Goal: Task Accomplishment & Management: Use online tool/utility

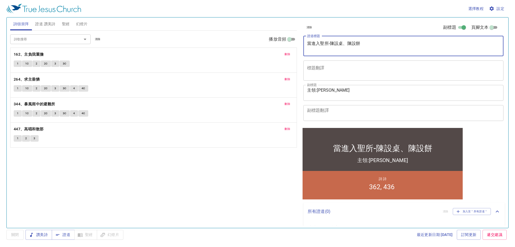
click at [375, 42] on textarea "當進入聖所-陳設桌、陳設餅" at bounding box center [403, 46] width 193 height 10
type textarea "當"
type textarea "唱詩祈禱會"
click at [287, 54] on span "刪除" at bounding box center [288, 54] width 6 height 5
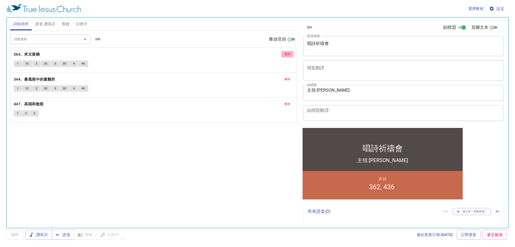
click at [287, 54] on span "刪除" at bounding box center [288, 54] width 6 height 5
click at [287, 77] on span "刪除" at bounding box center [288, 79] width 6 height 5
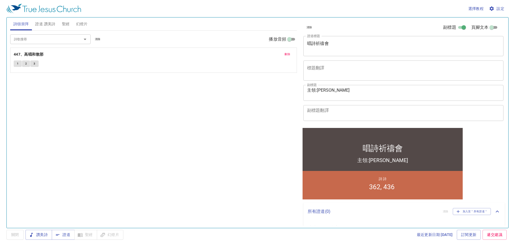
click at [287, 54] on span "刪除" at bounding box center [288, 54] width 6 height 5
click at [287, 54] on div "詩歌搜尋 詩歌搜尋 清除 播放音頻 詩頌崇拜還未選讚美詩" at bounding box center [153, 127] width 287 height 192
click at [42, 24] on span "證道 讚美詩" at bounding box center [45, 24] width 20 height 7
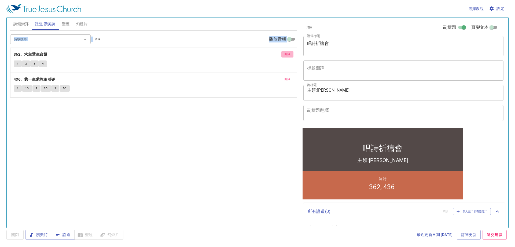
click at [287, 52] on span "刪除" at bounding box center [288, 54] width 6 height 5
click at [286, 53] on span "刪除" at bounding box center [288, 54] width 6 height 5
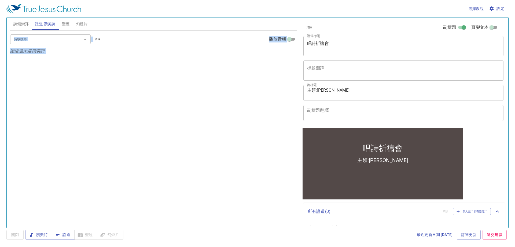
click at [54, 39] on input "詩歌搜尋" at bounding box center [42, 39] width 61 height 6
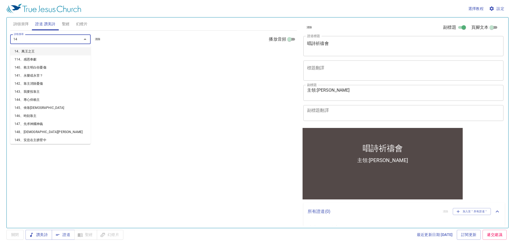
type input "145"
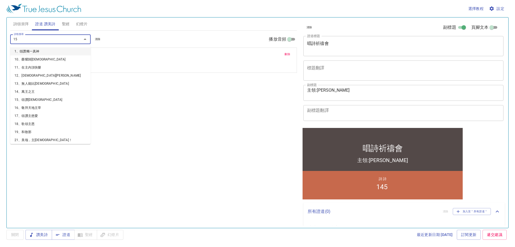
type input "153"
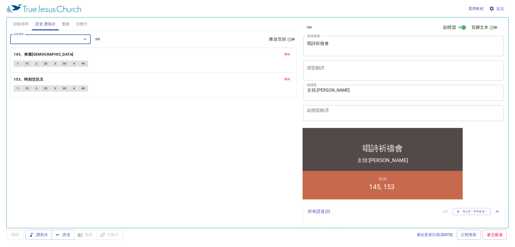
click at [17, 23] on span "詩頌崇拜" at bounding box center [21, 24] width 16 height 7
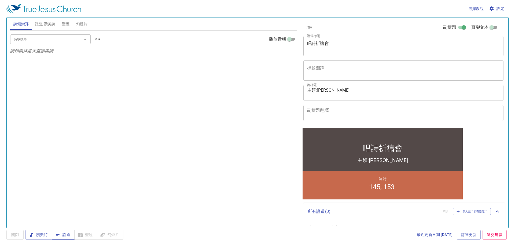
click at [61, 235] on span "證道" at bounding box center [63, 234] width 14 height 7
drag, startPoint x: 505, startPoint y: 213, endPoint x: 418, endPoint y: 120, distance: 127.3
click at [418, 120] on div "x 副標題翻譯" at bounding box center [403, 113] width 200 height 16
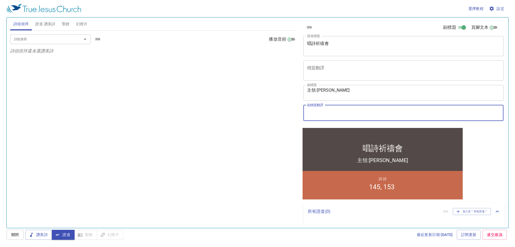
click at [332, 91] on textarea "主領:林浩宇 弟兄" at bounding box center [403, 92] width 193 height 10
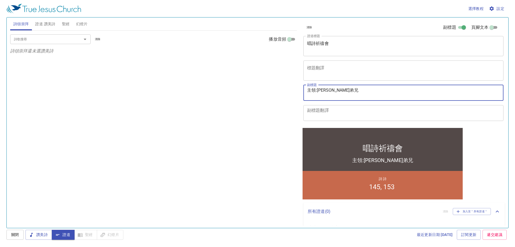
type textarea "主領:莊承恩 弟兄"
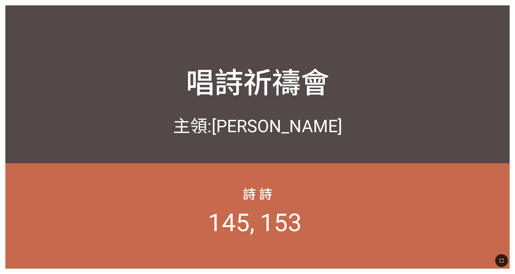
click at [501, 259] on icon "button" at bounding box center [501, 261] width 6 height 6
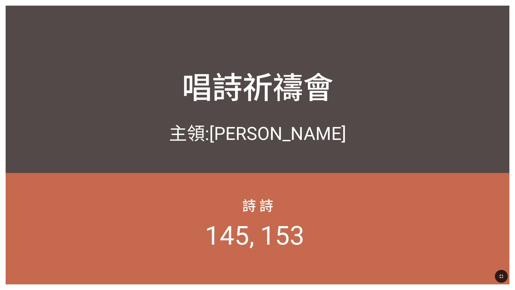
drag, startPoint x: 118, startPoint y: 233, endPoint x: 124, endPoint y: 251, distance: 19.0
drag, startPoint x: 124, startPoint y: 251, endPoint x: 69, endPoint y: 239, distance: 55.7
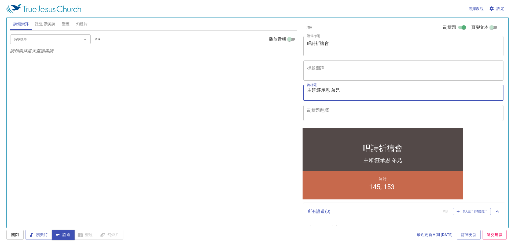
type textarea "主領:[PERSON_NAME] 弟兄"
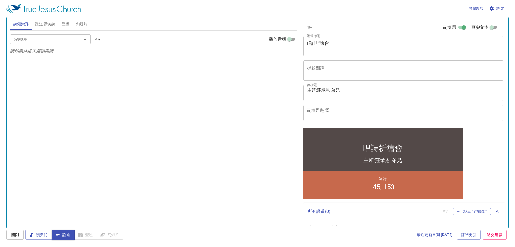
drag, startPoint x: 510, startPoint y: 162, endPoint x: 49, endPoint y: 37, distance: 478.1
click at [49, 37] on input "詩歌搜尋" at bounding box center [42, 39] width 61 height 6
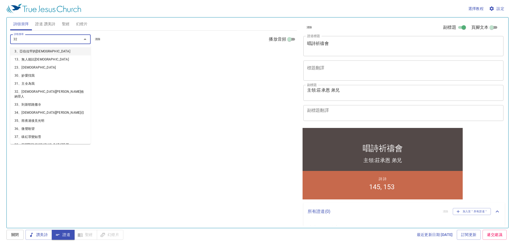
type input "326"
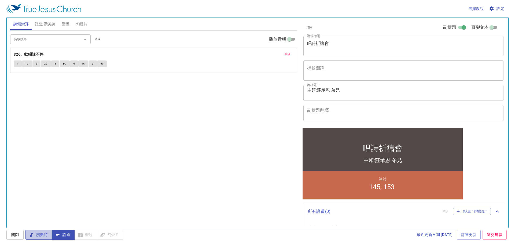
click at [39, 236] on span "讚美詩" at bounding box center [39, 234] width 18 height 7
click at [16, 61] on button "1" at bounding box center [18, 63] width 8 height 6
click at [499, 8] on span "設定" at bounding box center [497, 8] width 14 height 7
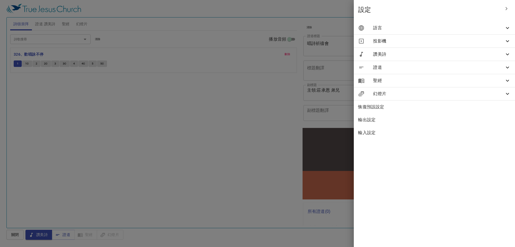
click at [422, 30] on span "語言" at bounding box center [438, 28] width 131 height 6
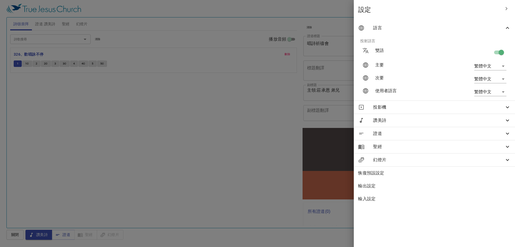
click at [498, 50] on input "checkbox" at bounding box center [501, 53] width 31 height 10
checkbox input "false"
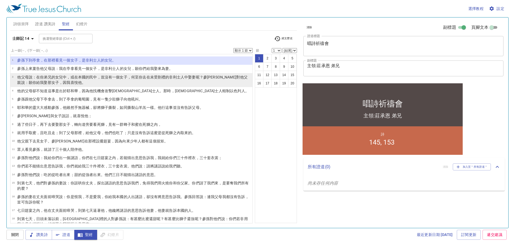
select select "4"
click at [233, 48] on select "顯示 1 節 顯示 2 節 顯示 3 節 顯示 4 節 顯示 5 節" at bounding box center [242, 50] width 19 height 5
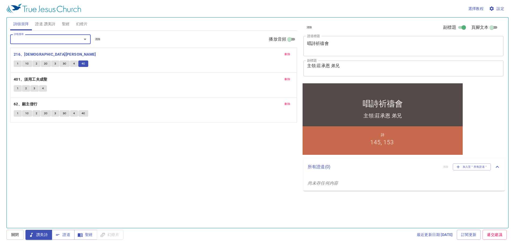
click at [286, 53] on span "刪除" at bounding box center [288, 54] width 6 height 5
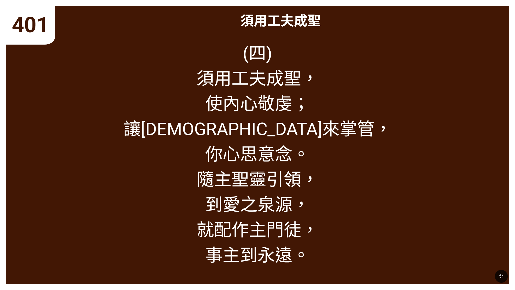
click at [57, 153] on div "(四) 須用工夫成聖， 使內心敬虔； 讓[DEMOGRAPHIC_DATA]來掌管， 你心思意念。 隨[DEMOGRAPHIC_DATA]引領， 到愛之泉源，…" at bounding box center [258, 159] width 504 height 251
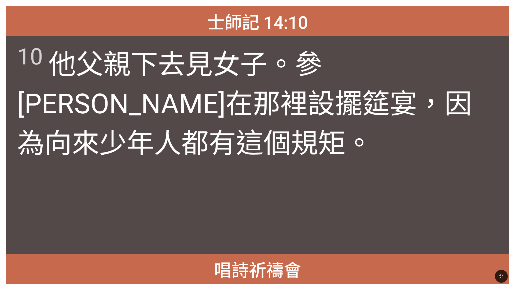
click at [307, 127] on wh970 "都有這個規矩。" at bounding box center [277, 143] width 192 height 32
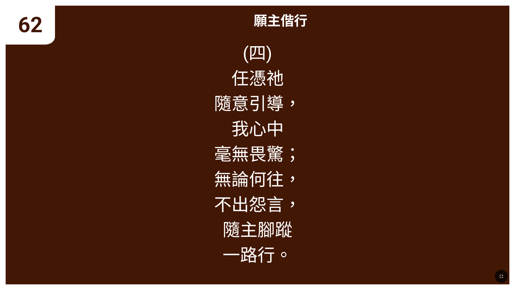
drag, startPoint x: 201, startPoint y: 151, endPoint x: 194, endPoint y: 157, distance: 9.2
drag, startPoint x: 194, startPoint y: 157, endPoint x: 164, endPoint y: 216, distance: 66.5
click at [164, 216] on div "(四) 任憑祂 隨意引導， 我心中 毫無畏驚； 無論何往， 不出怨言， 隨主腳蹤 一路行。" at bounding box center [258, 159] width 504 height 251
drag, startPoint x: 87, startPoint y: 236, endPoint x: 85, endPoint y: 231, distance: 5.1
click at [87, 236] on div "(四) 任憑祂 隨意引導， 我心中 毫無畏驚； 無論何往， 不出怨言， 隨主腳蹤 一路行。" at bounding box center [258, 159] width 504 height 251
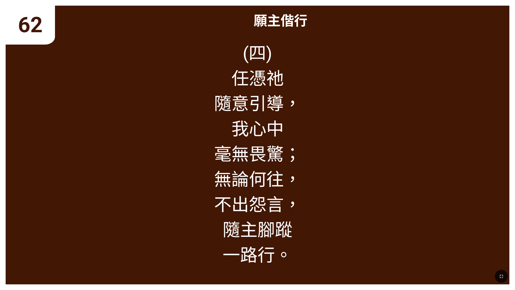
click at [123, 166] on div "(四) 任憑祂 隨意引導， 我心中 毫無畏驚； 無論何往， 不出怨言， 隨主腳蹤 一路行。" at bounding box center [258, 159] width 504 height 251
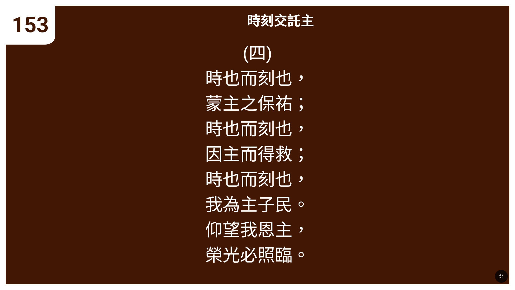
click at [515, 289] on div at bounding box center [257, 275] width 515 height 27
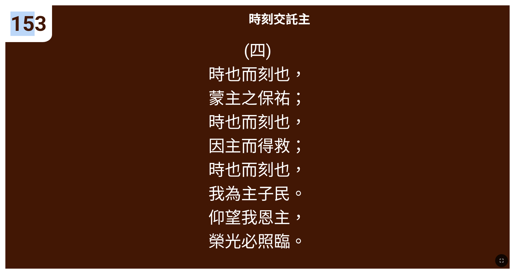
drag, startPoint x: 15, startPoint y: 25, endPoint x: -15, endPoint y: 42, distance: 34.6
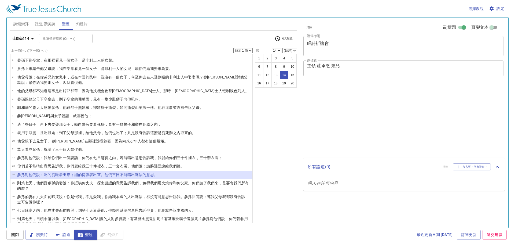
select select "14"
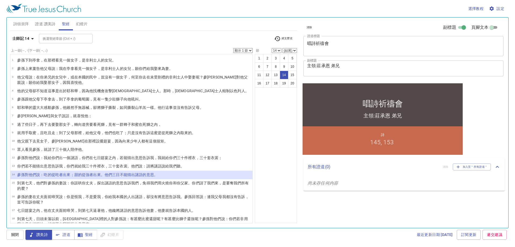
scroll to position [30, 0]
